Goal: Obtain resource: Obtain resource

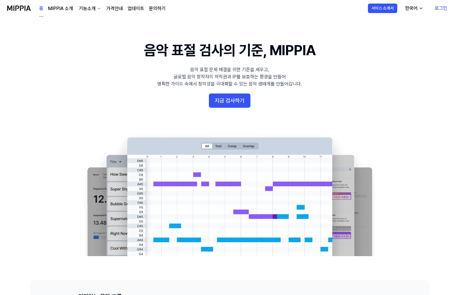
click at [412, 8] on div "한국어" at bounding box center [410, 8] width 15 height 7
click at [383, 24] on link "English" at bounding box center [395, 24] width 57 height 12
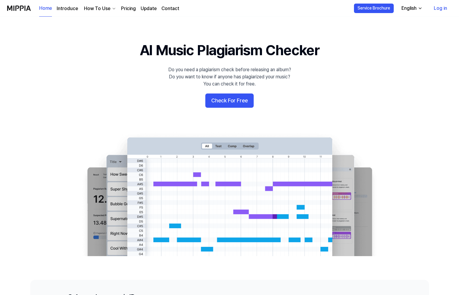
click at [409, 11] on div "English" at bounding box center [408, 8] width 17 height 7
click at [384, 38] on link "한국어" at bounding box center [394, 36] width 57 height 12
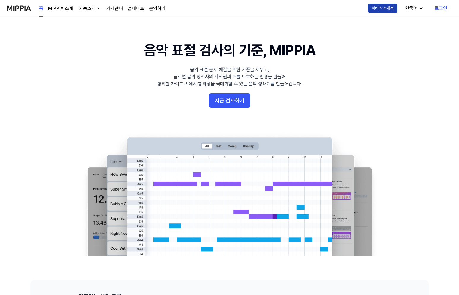
click at [380, 9] on button "서비스 소개서" at bounding box center [382, 8] width 29 height 9
click at [414, 9] on div "한국어" at bounding box center [410, 8] width 15 height 7
click at [399, 25] on link "English" at bounding box center [395, 24] width 57 height 12
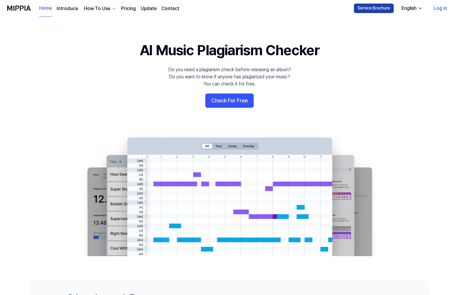
click at [377, 8] on button "Service Brochure" at bounding box center [374, 8] width 40 height 9
